Goal: Obtain resource: Obtain resource

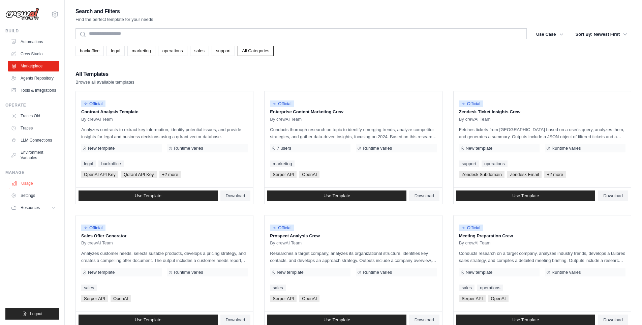
click at [27, 184] on link "Usage" at bounding box center [34, 183] width 51 height 11
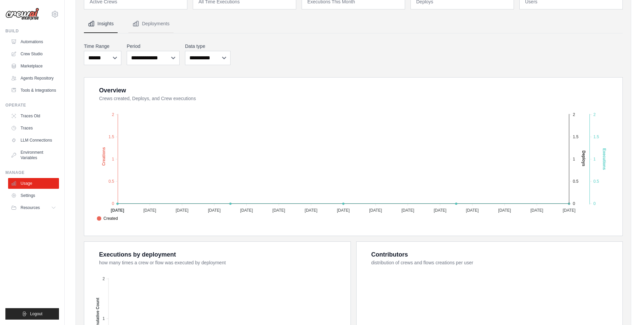
scroll to position [135, 0]
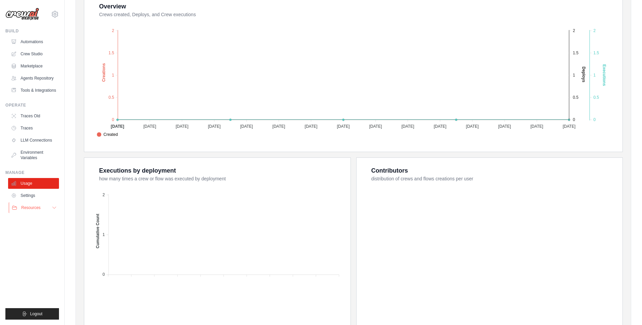
click at [56, 209] on icon at bounding box center [54, 207] width 5 height 5
click at [55, 209] on icon at bounding box center [54, 207] width 5 height 5
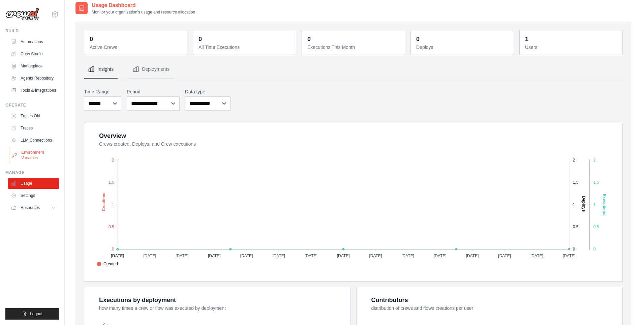
scroll to position [0, 0]
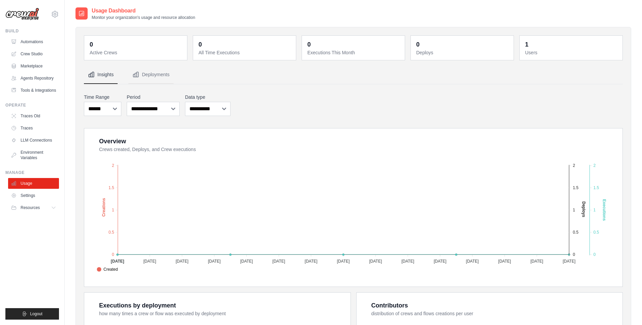
click at [49, 135] on ul "Traces Old Traces LLM Connections Environment Variables" at bounding box center [33, 137] width 51 height 53
click at [49, 136] on link "LLM Connections" at bounding box center [34, 140] width 51 height 11
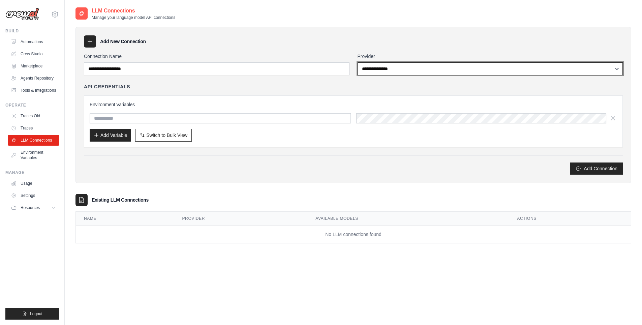
click at [415, 68] on select "**********" at bounding box center [491, 68] width 266 height 13
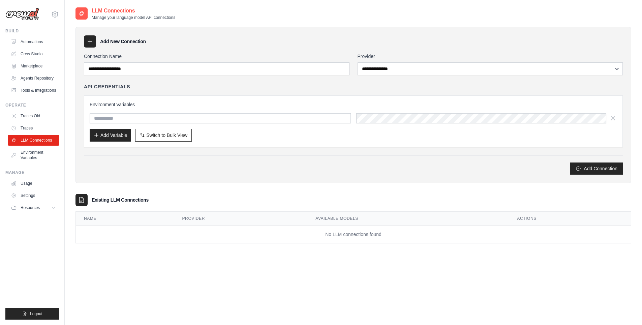
click at [338, 37] on div "Add New Connection" at bounding box center [353, 41] width 539 height 12
click at [44, 77] on link "Agents Repository" at bounding box center [34, 78] width 51 height 11
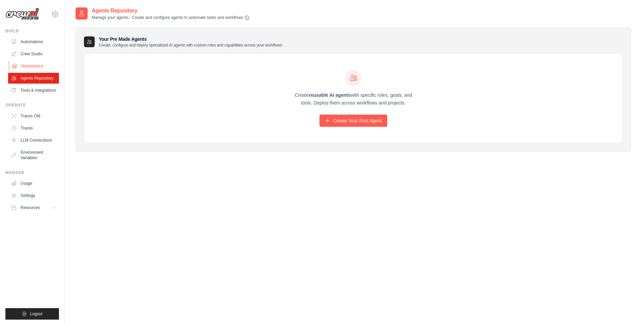
click at [43, 67] on link "Marketplace" at bounding box center [34, 66] width 51 height 11
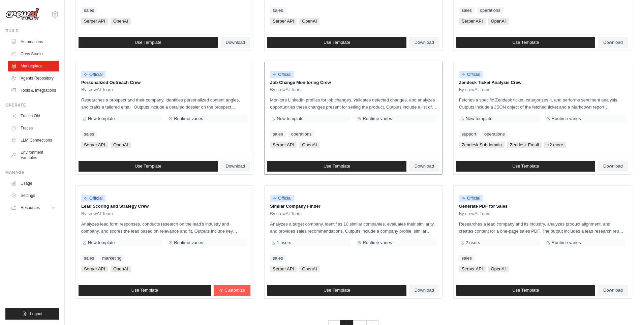
scroll to position [300, 0]
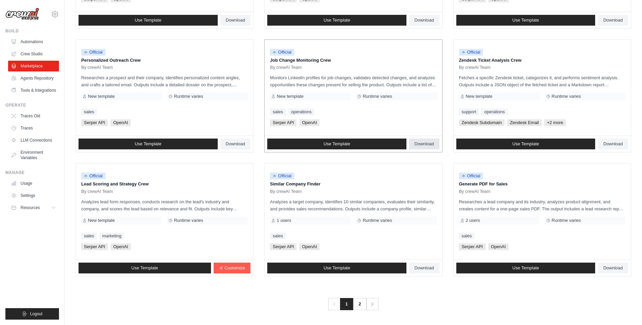
click at [431, 142] on span "Download" at bounding box center [425, 143] width 20 height 5
click at [361, 304] on link "2" at bounding box center [360, 304] width 13 height 12
